Goal: Information Seeking & Learning: Find specific fact

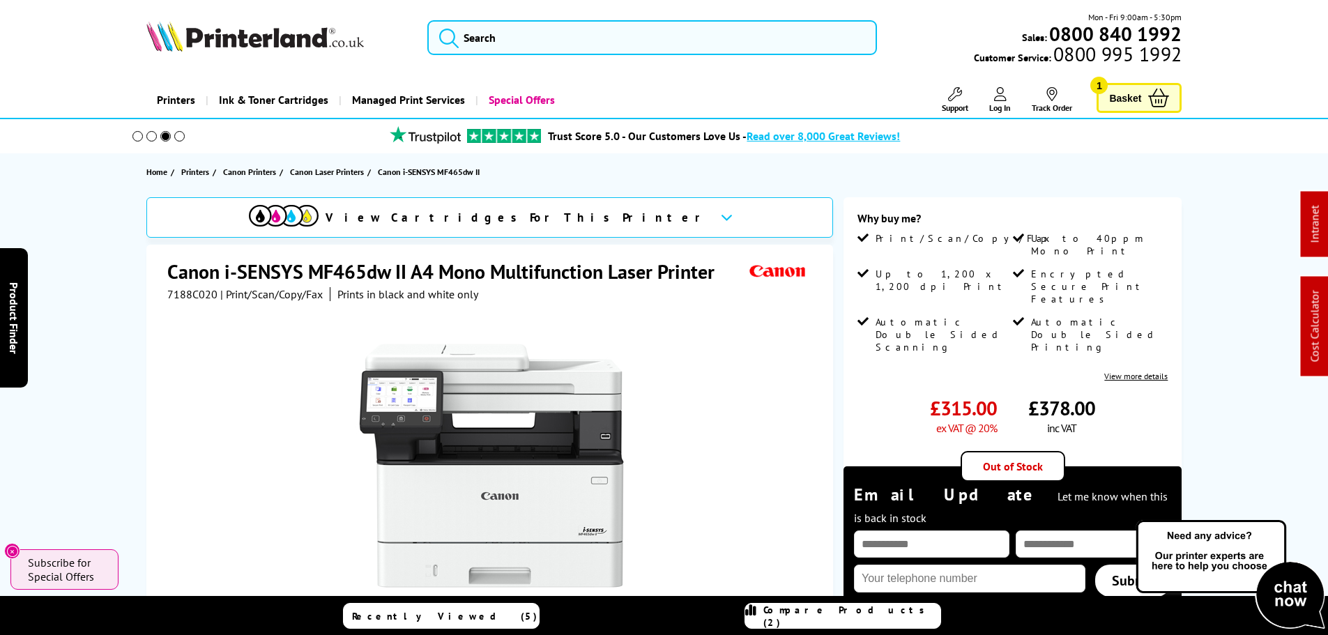
click at [422, 264] on h1 "Canon i-SENSYS MF465dw II A4 Mono Multifunction Laser Printer" at bounding box center [447, 272] width 561 height 26
drag, startPoint x: 406, startPoint y: 268, endPoint x: 167, endPoint y: 272, distance: 239.8
click at [167, 272] on h1 "Canon i-SENSYS MF465dw II A4 Mono Multifunction Laser Printer" at bounding box center [447, 272] width 561 height 26
copy h1 "Canon i-SENSYS MF465dw II"
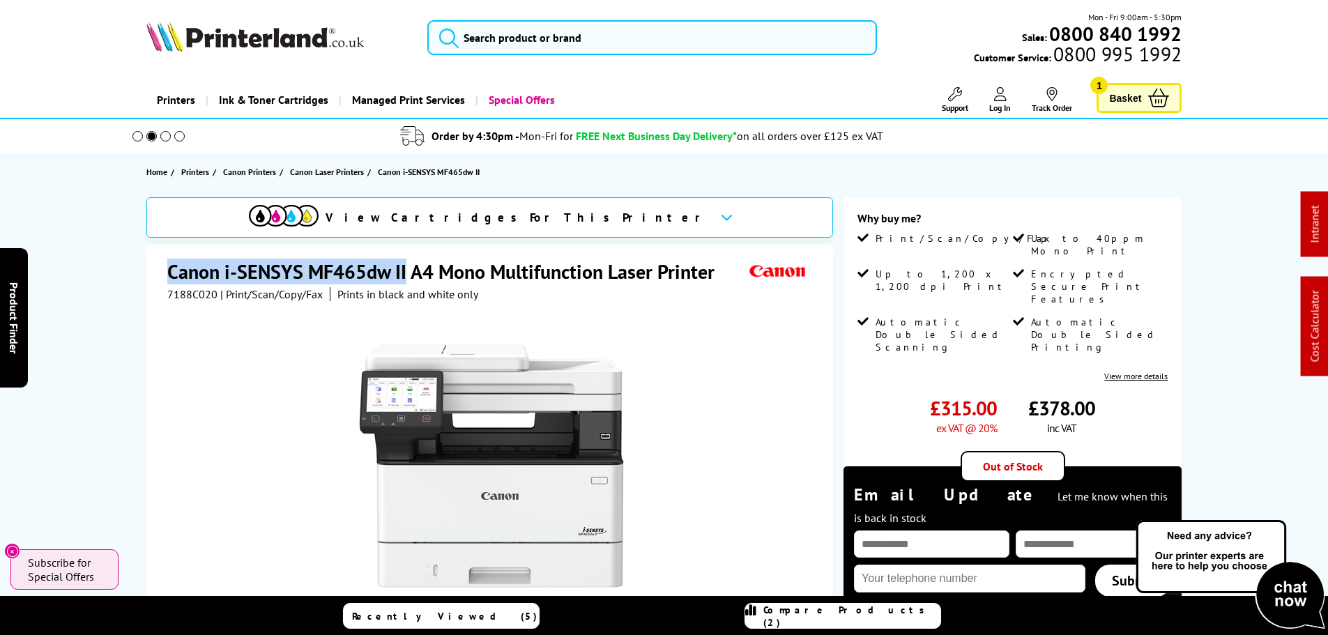
click at [187, 294] on span "7188C020" at bounding box center [192, 294] width 50 height 14
copy span "7188C020"
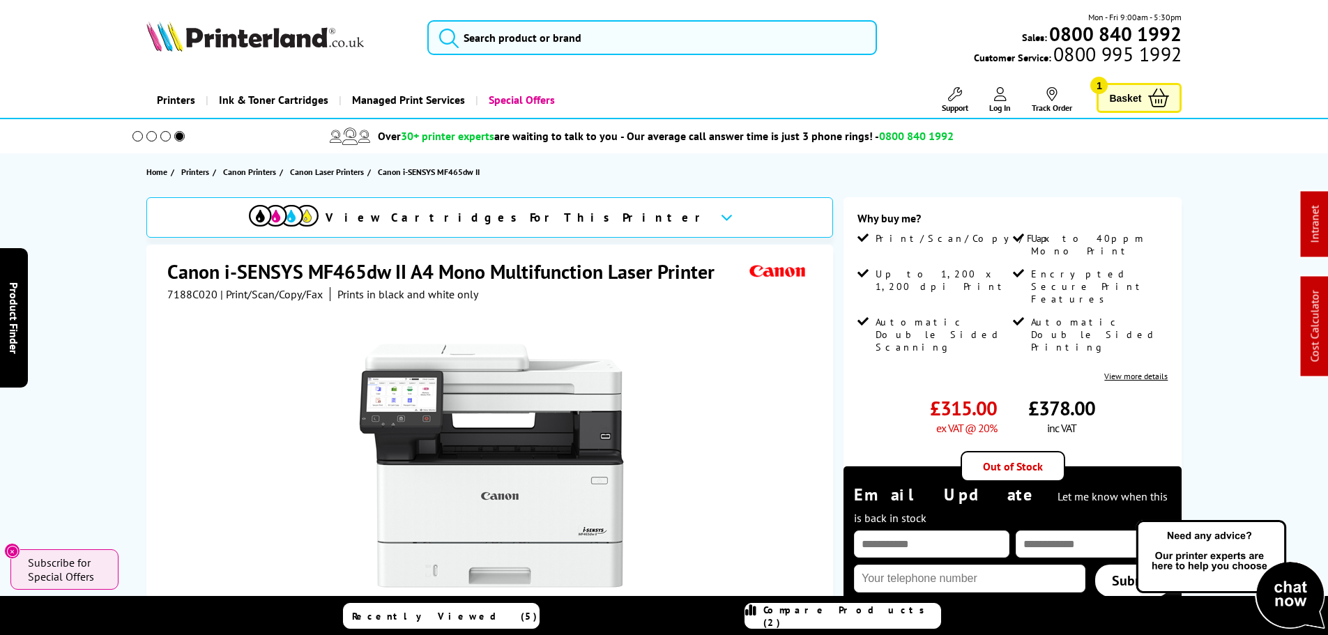
click at [636, 270] on h1 "Canon i-SENSYS MF465dw II A4 Mono Multifunction Laser Printer" at bounding box center [447, 272] width 561 height 26
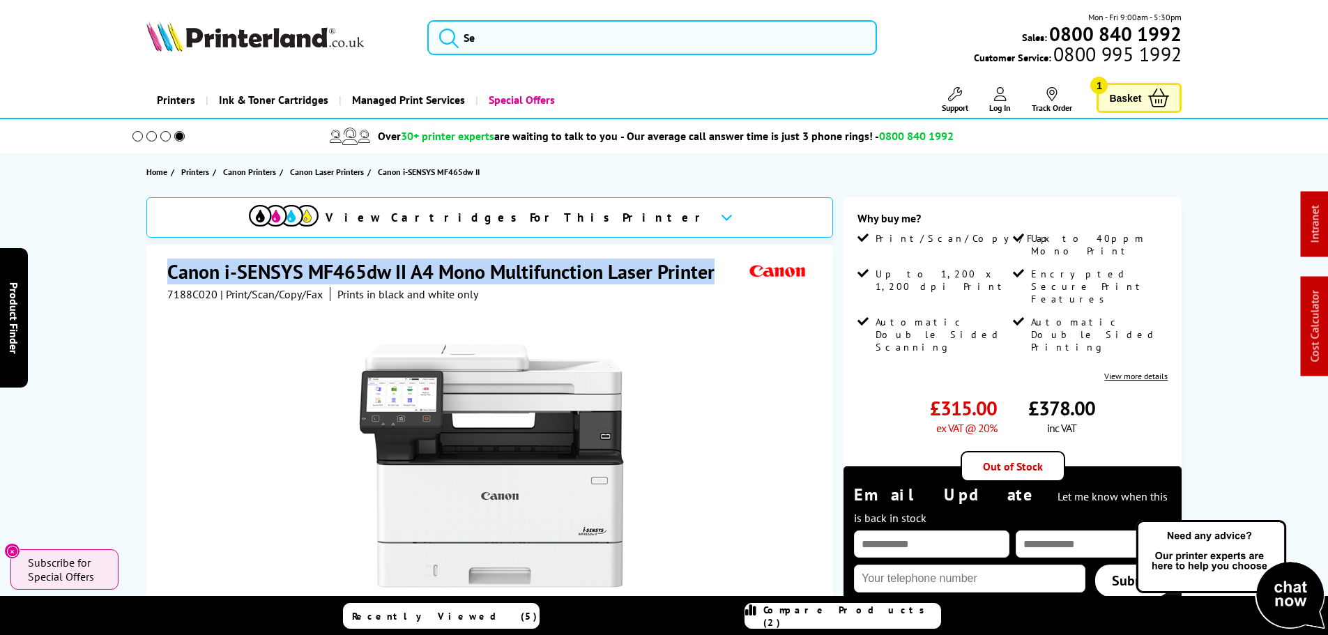
drag, startPoint x: 713, startPoint y: 270, endPoint x: 131, endPoint y: 272, distance: 581.9
click at [131, 272] on div "View Cartridges For This Printer Canon i-SENSYS MF465dw II A4 Mono Multifunctio…" at bounding box center [664, 501] width 1115 height 608
copy h1 "Canon i-SENSYS MF465dw II A4 Mono Multifunction Laser Printer"
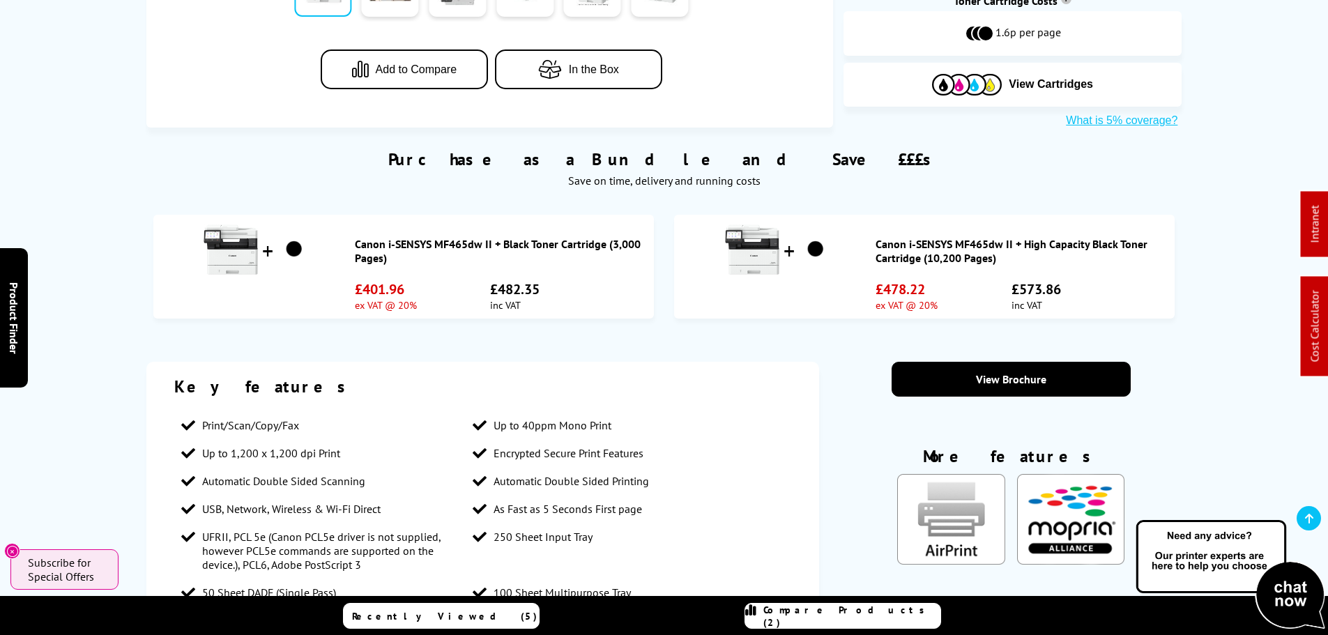
scroll to position [697, 0]
